Goal: Book appointment/travel/reservation

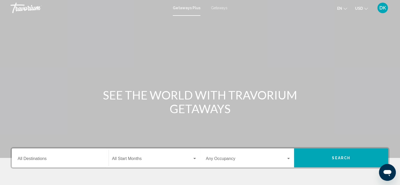
click at [180, 8] on span "Getaways Plus" at bounding box center [187, 8] width 28 height 4
click at [218, 7] on span "Getaways" at bounding box center [219, 8] width 17 height 4
click at [183, 7] on span "Getaways Plus" at bounding box center [185, 8] width 25 height 4
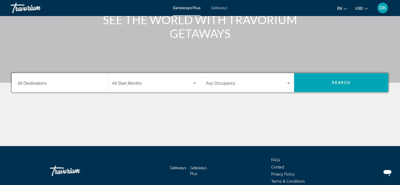
scroll to position [74, 0]
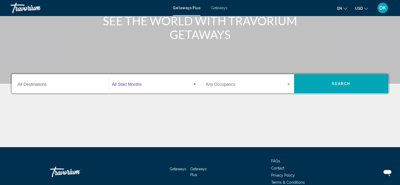
click at [193, 85] on div "Search widget" at bounding box center [194, 84] width 5 height 4
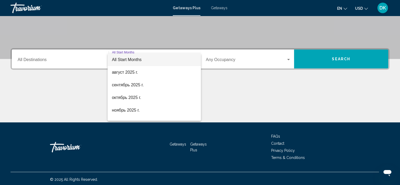
scroll to position [100, 0]
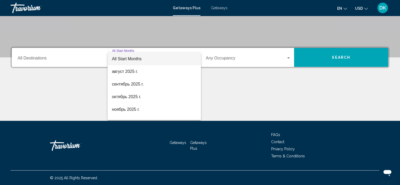
click at [218, 88] on div at bounding box center [200, 92] width 400 height 185
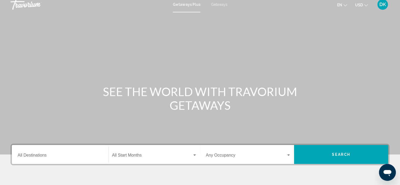
scroll to position [53, 0]
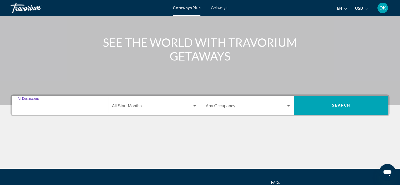
click at [69, 108] on input "Destination All Destinations" at bounding box center [60, 107] width 85 height 5
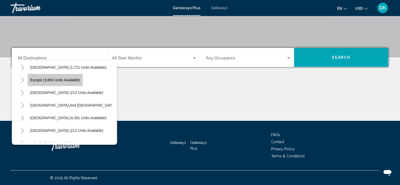
click at [62, 83] on button "Europe (3,663 units available)" at bounding box center [55, 80] width 55 height 12
type input "**********"
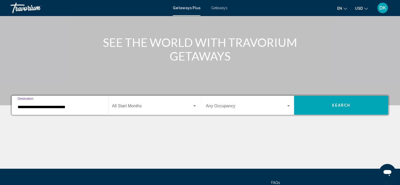
click at [126, 106] on span "Search widget" at bounding box center [152, 107] width 80 height 5
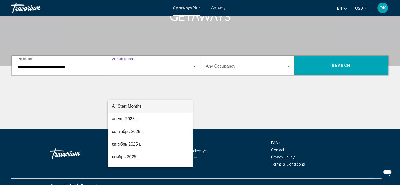
scroll to position [100, 0]
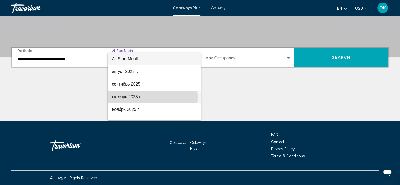
click at [136, 97] on span "октябрь 2025 г." at bounding box center [154, 96] width 85 height 13
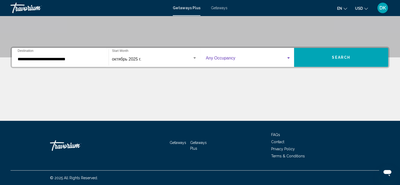
click at [232, 59] on span "Search widget" at bounding box center [246, 59] width 80 height 5
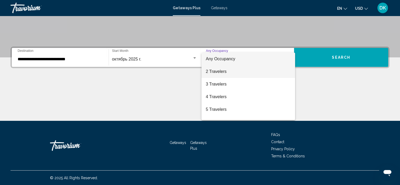
click at [227, 71] on span "2 Travelers" at bounding box center [248, 71] width 85 height 13
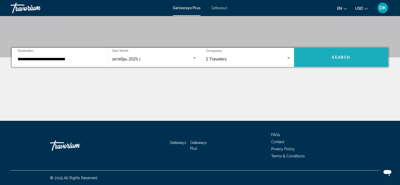
click at [345, 58] on span "Search" at bounding box center [341, 57] width 18 height 4
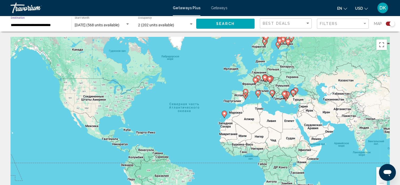
click at [40, 26] on input "**********" at bounding box center [38, 25] width 55 height 4
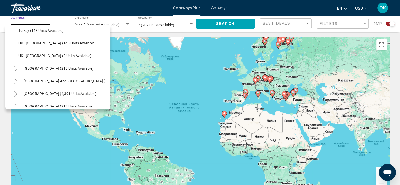
scroll to position [191, 0]
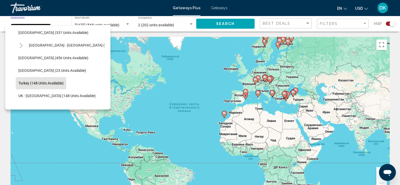
click at [49, 84] on span "Turkey (148 units available)" at bounding box center [40, 83] width 45 height 4
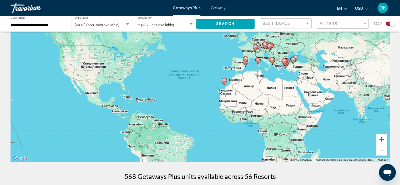
scroll to position [0, 0]
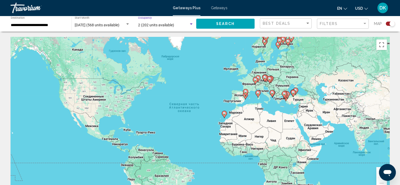
click at [153, 27] on span "2 (202 units available)" at bounding box center [156, 25] width 36 height 4
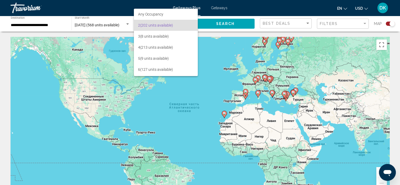
click at [115, 24] on div at bounding box center [200, 92] width 400 height 185
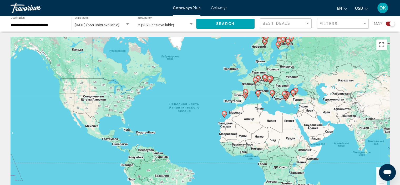
click at [115, 24] on span "[DATE] (568 units available)" at bounding box center [97, 25] width 45 height 4
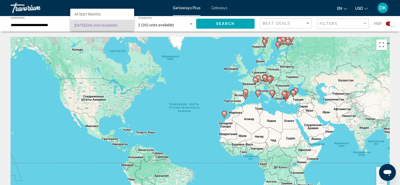
click at [118, 46] on div at bounding box center [200, 92] width 400 height 185
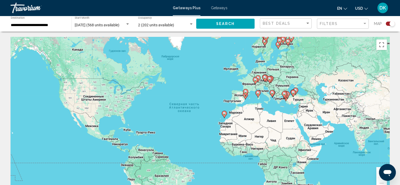
click at [127, 25] on div "Search widget" at bounding box center [127, 24] width 5 height 4
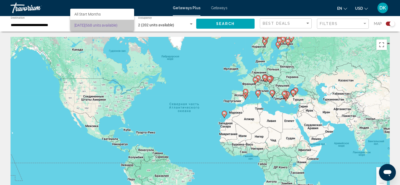
click at [127, 27] on span "[DATE] (568 units available)" at bounding box center [101, 25] width 55 height 11
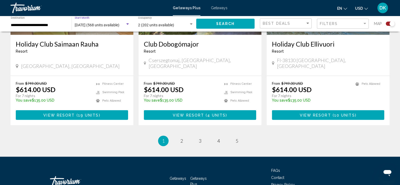
scroll to position [815, 0]
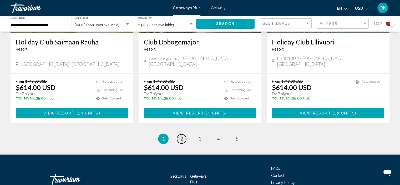
click at [183, 136] on span "2" at bounding box center [181, 139] width 3 height 6
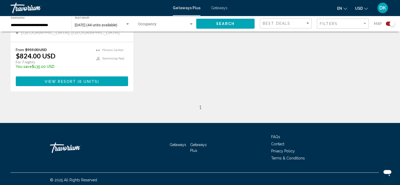
scroll to position [298, 0]
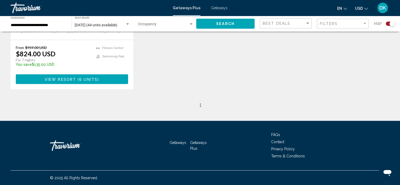
click at [208, 103] on ul "2 / 1 page 1" at bounding box center [200, 105] width 379 height 11
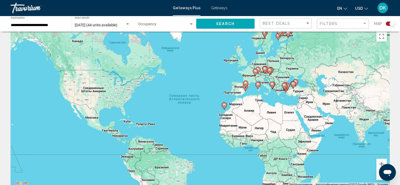
scroll to position [0, 0]
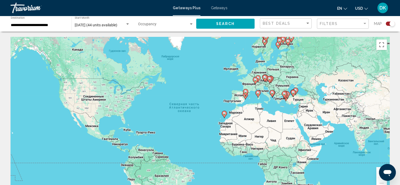
click at [34, 26] on input "**********" at bounding box center [38, 25] width 55 height 4
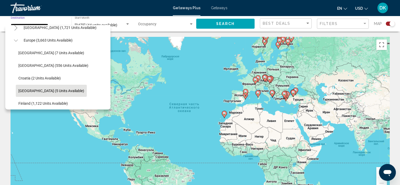
scroll to position [52, 0]
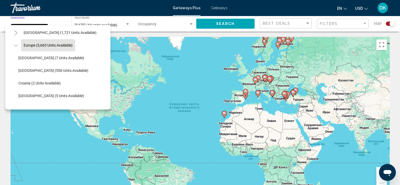
click at [41, 48] on button "Europe (3,663 units available)" at bounding box center [48, 45] width 54 height 12
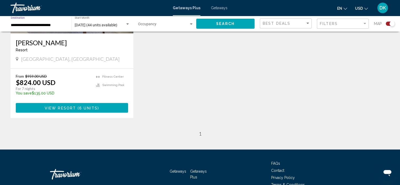
scroll to position [298, 0]
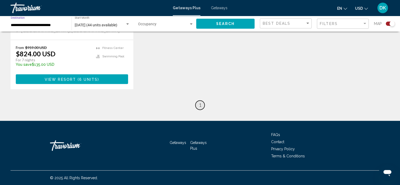
click at [201, 106] on span "1" at bounding box center [200, 105] width 3 height 6
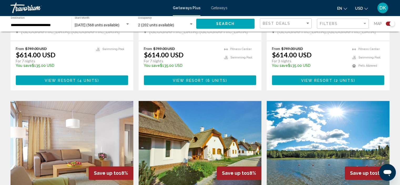
scroll to position [835, 0]
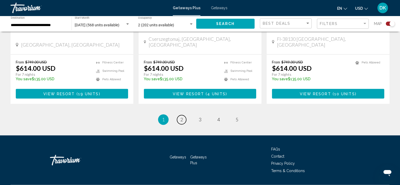
click at [182, 117] on span "2" at bounding box center [181, 120] width 3 height 6
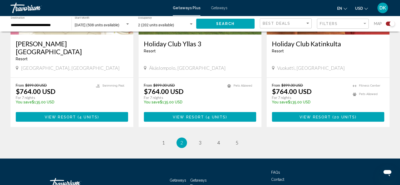
scroll to position [835, 0]
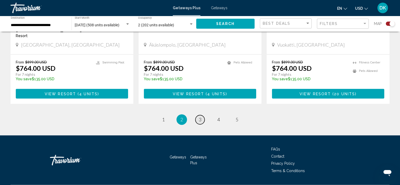
click at [199, 115] on link "page 3" at bounding box center [199, 119] width 9 height 9
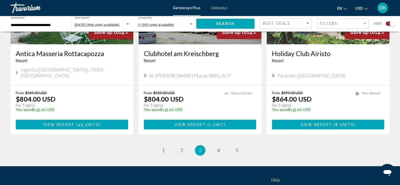
scroll to position [843, 0]
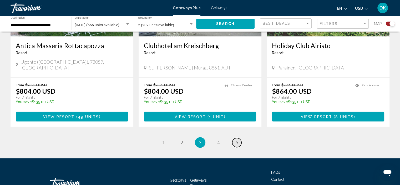
click at [236, 139] on span "5" at bounding box center [237, 142] width 3 height 6
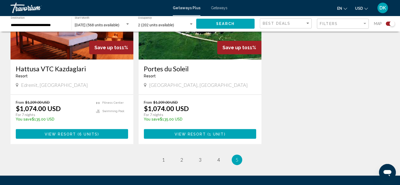
scroll to position [656, 0]
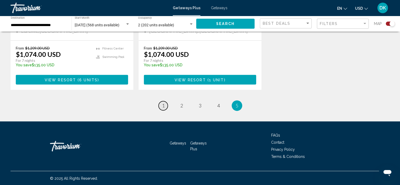
click at [163, 107] on span "1" at bounding box center [163, 106] width 3 height 6
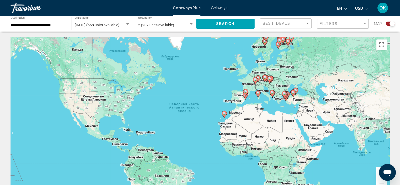
click at [148, 28] on div "2 (202 units available) Occupancy Any Occupancy" at bounding box center [165, 24] width 55 height 14
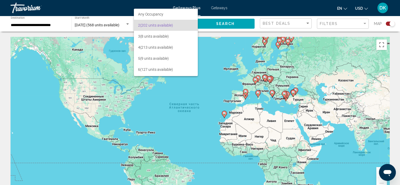
click at [89, 56] on div at bounding box center [200, 92] width 400 height 185
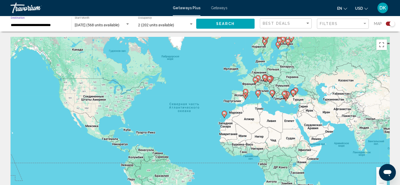
click at [60, 25] on input "**********" at bounding box center [38, 25] width 55 height 4
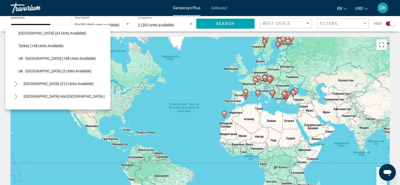
scroll to position [237, 0]
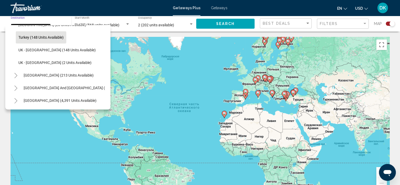
click at [54, 35] on button "Turkey (148 units available)" at bounding box center [41, 37] width 50 height 12
type input "**********"
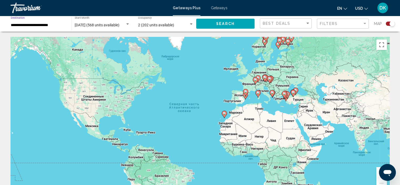
click at [127, 25] on div "Search widget" at bounding box center [127, 24] width 5 height 4
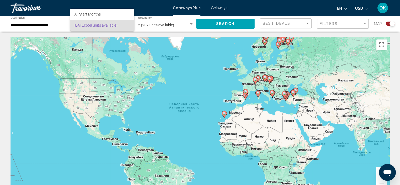
click at [130, 32] on div at bounding box center [200, 92] width 400 height 185
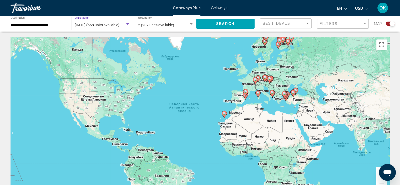
click at [128, 26] on div "[DATE] (568 units available)" at bounding box center [102, 25] width 55 height 4
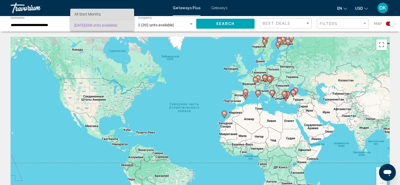
click at [125, 16] on span "All Start Months" at bounding box center [101, 14] width 55 height 11
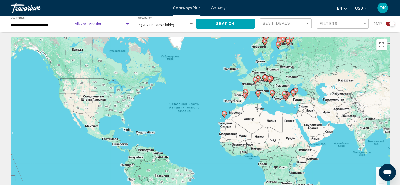
click at [126, 27] on div "Search widget" at bounding box center [102, 25] width 55 height 4
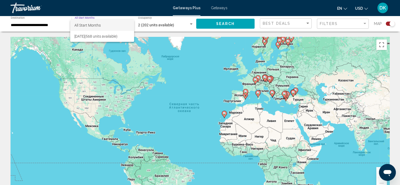
click at [142, 57] on div at bounding box center [200, 92] width 400 height 185
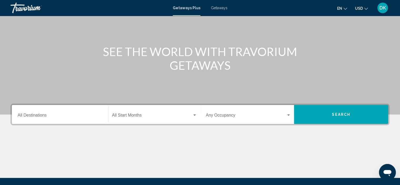
scroll to position [53, 0]
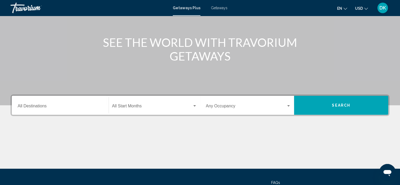
click at [78, 109] on input "Destination All Destinations" at bounding box center [60, 107] width 85 height 5
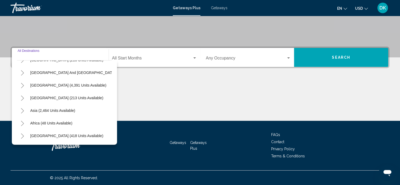
scroll to position [0, 0]
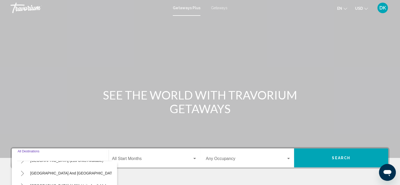
click at [214, 6] on span "Getaways" at bounding box center [219, 8] width 17 height 4
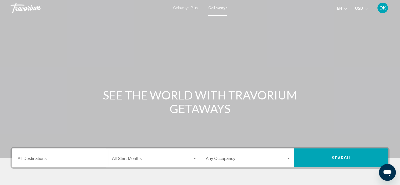
click at [69, 158] on input "Destination All Destinations" at bounding box center [60, 159] width 85 height 5
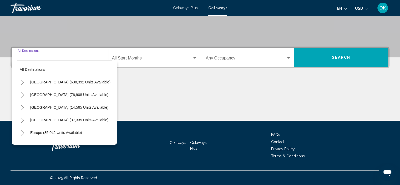
click at [182, 8] on span "Getaways Plus" at bounding box center [185, 8] width 25 height 4
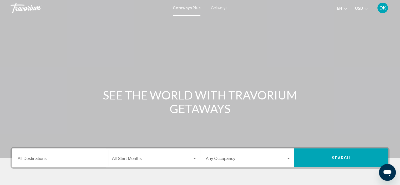
click at [64, 164] on div "Destination All Destinations" at bounding box center [60, 158] width 85 height 17
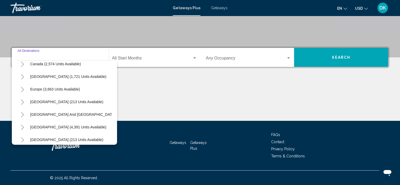
scroll to position [53, 0]
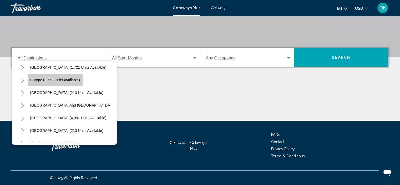
click at [70, 83] on button "Europe (3,663 units available)" at bounding box center [55, 80] width 55 height 12
type input "**********"
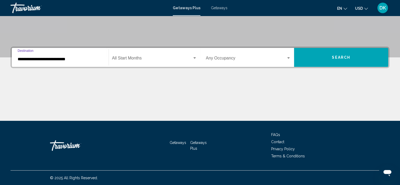
click at [139, 60] on span "Search widget" at bounding box center [152, 59] width 80 height 5
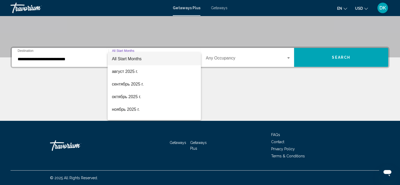
click at [223, 7] on div at bounding box center [200, 92] width 400 height 185
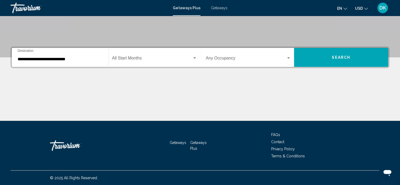
click at [223, 9] on span "Getaways" at bounding box center [219, 8] width 17 height 4
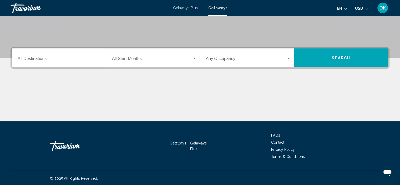
scroll to position [100, 0]
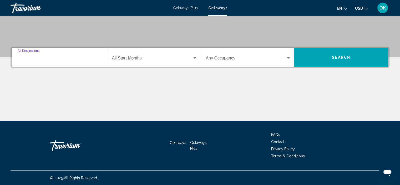
click at [67, 60] on input "Destination All Destinations" at bounding box center [60, 59] width 85 height 5
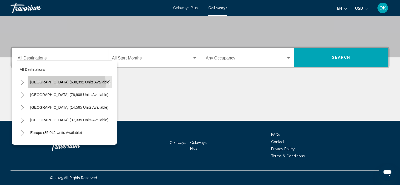
click at [66, 83] on span "United States (638,392 units available)" at bounding box center [70, 82] width 80 height 4
type input "**********"
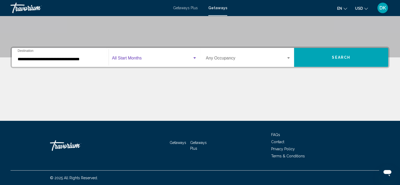
click at [153, 59] on span "Search widget" at bounding box center [152, 59] width 80 height 5
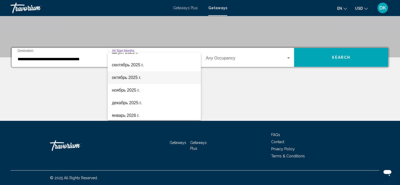
scroll to position [53, 0]
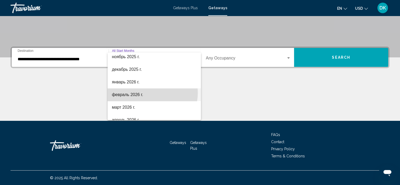
click at [145, 93] on span "февраль 2026 г." at bounding box center [154, 94] width 85 height 13
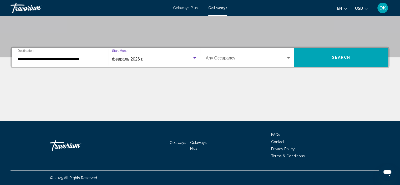
click at [245, 59] on span "Search widget" at bounding box center [246, 59] width 80 height 5
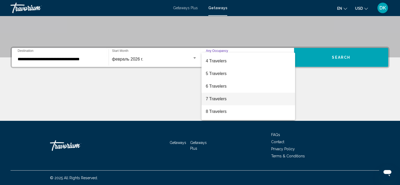
scroll to position [0, 0]
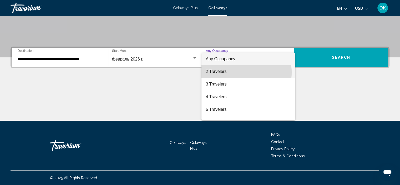
click at [237, 72] on span "2 Travelers" at bounding box center [248, 71] width 85 height 13
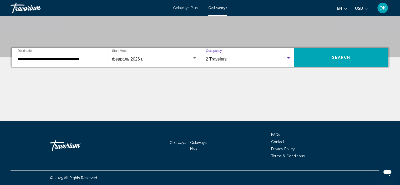
click at [356, 62] on button "Search" at bounding box center [341, 57] width 94 height 19
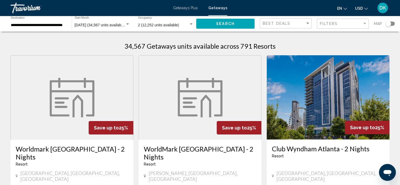
click at [392, 23] on div "Search widget" at bounding box center [390, 24] width 9 height 4
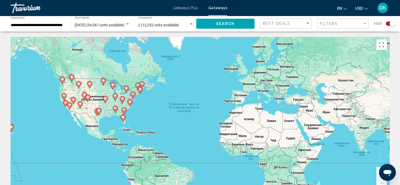
click at [330, 28] on div "Filters" at bounding box center [343, 24] width 47 height 10
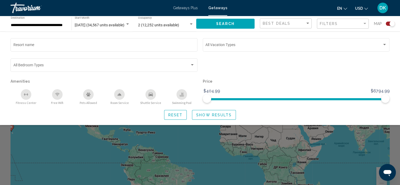
click at [157, 150] on div "Search widget" at bounding box center [200, 132] width 400 height 106
